Goal: Information Seeking & Learning: Learn about a topic

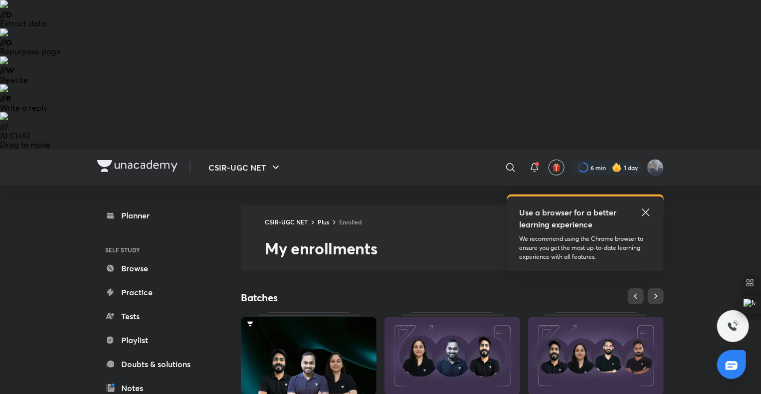
scroll to position [202, 0]
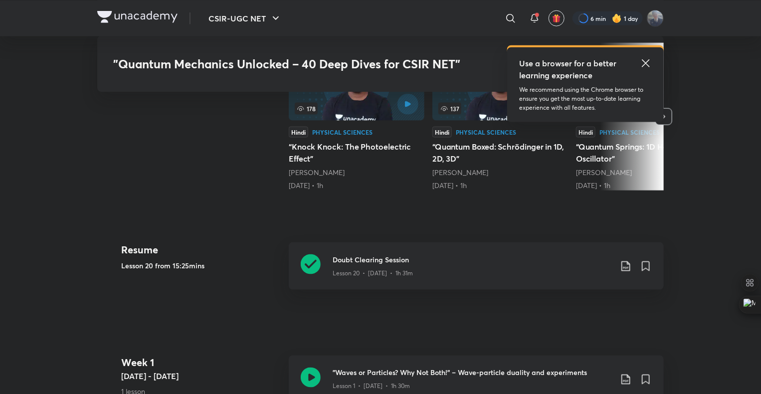
scroll to position [638, 0]
